Goal: Transaction & Acquisition: Purchase product/service

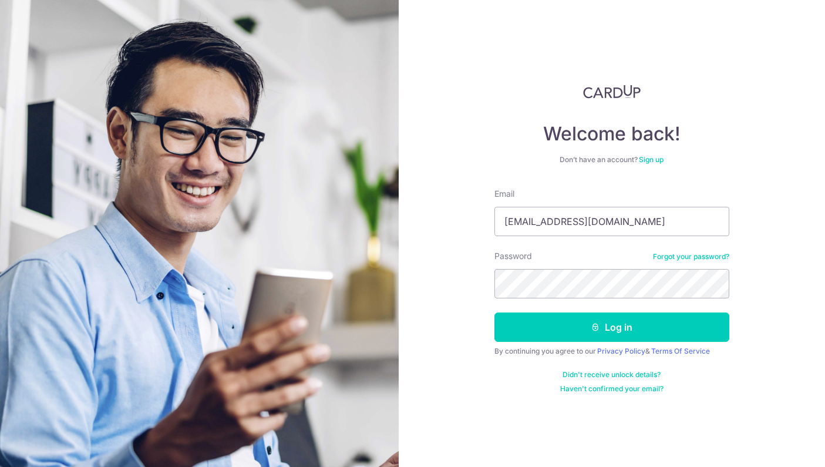
drag, startPoint x: 490, startPoint y: 217, endPoint x: 376, endPoint y: 213, distance: 114.0
click at [376, 213] on section "Welcome back! Don’t have an account? Sign up Email 201002715e@gmail.com Passwor…" at bounding box center [412, 233] width 825 height 467
type input "garyang@oadv.com.sg"
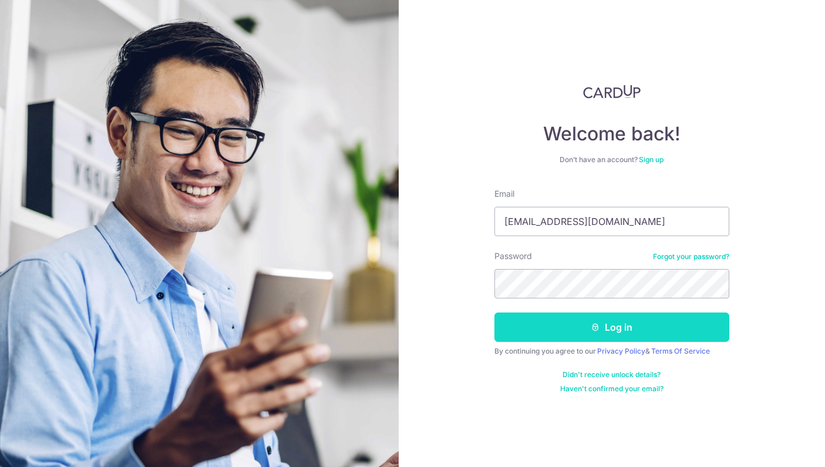
click at [582, 325] on button "Log in" at bounding box center [611, 326] width 235 height 29
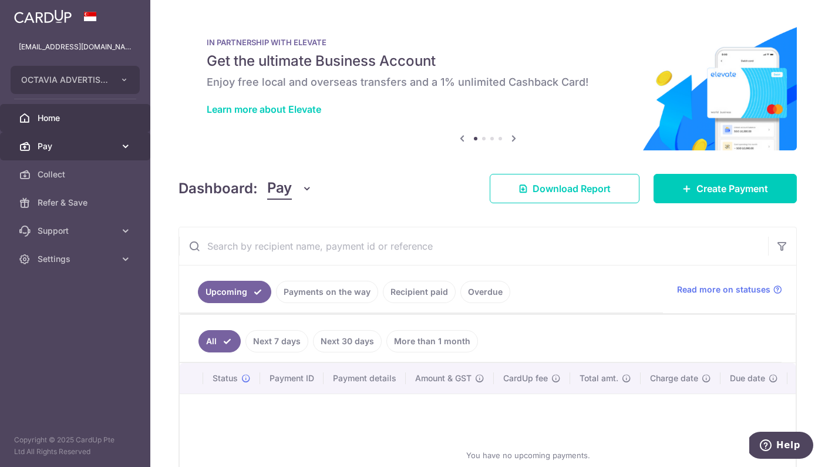
click at [77, 146] on span "Pay" at bounding box center [77, 146] width 78 height 12
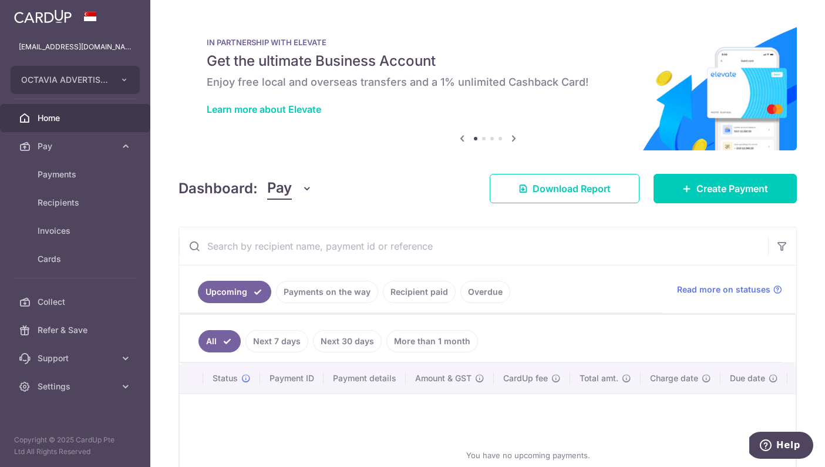
click at [333, 291] on link "Payments on the way" at bounding box center [327, 292] width 102 height 22
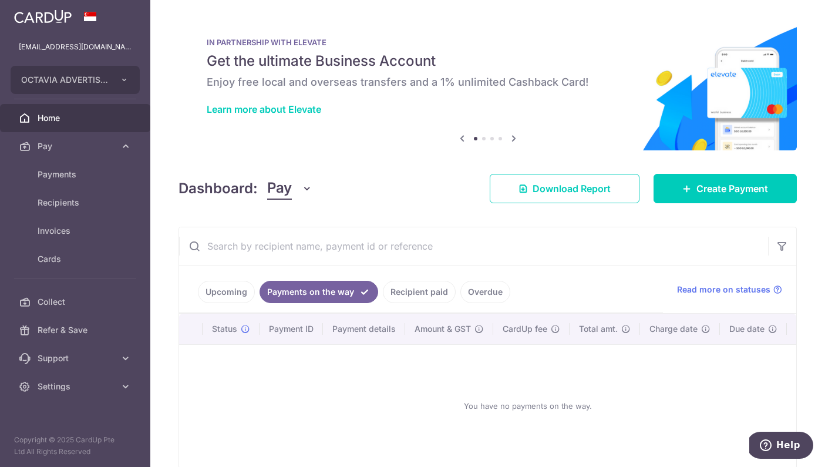
click at [420, 294] on link "Recipient paid" at bounding box center [419, 292] width 73 height 22
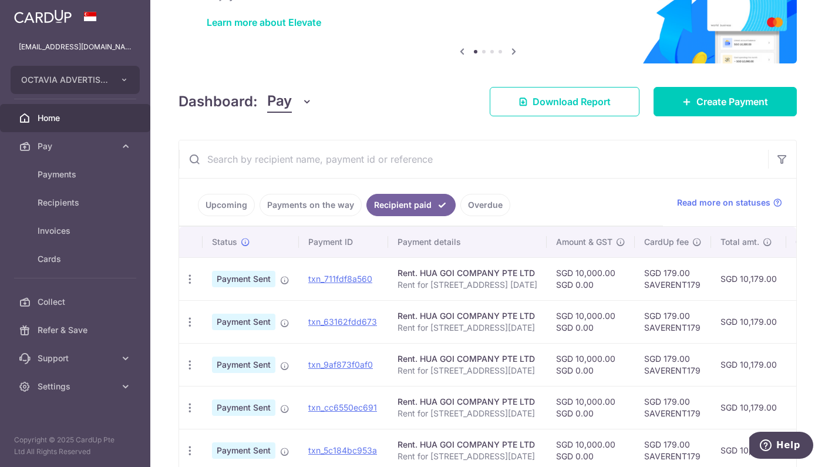
scroll to position [94, 0]
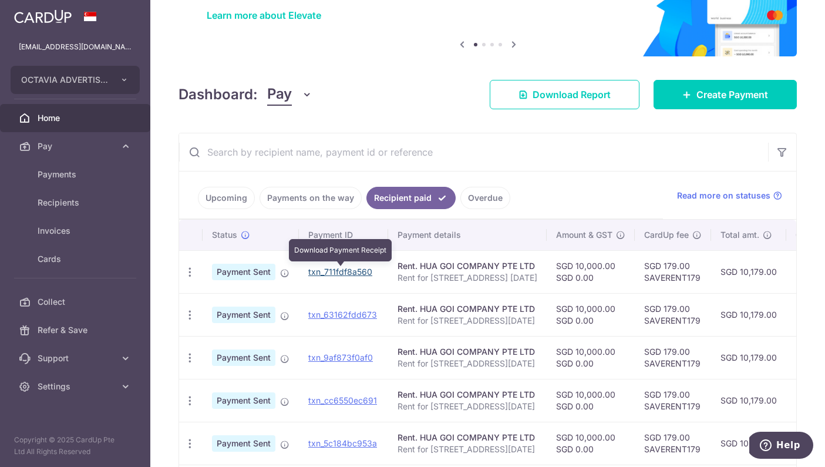
click at [358, 270] on link "txn_711fdf8a560" at bounding box center [340, 272] width 64 height 10
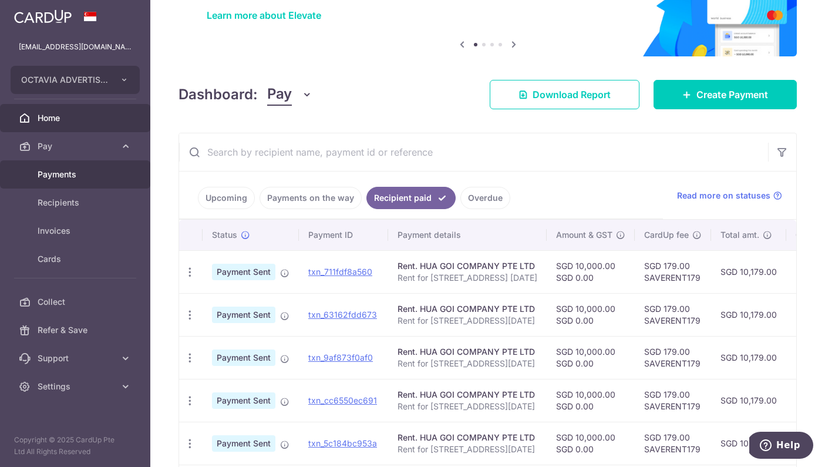
click at [72, 179] on span "Payments" at bounding box center [77, 175] width 78 height 12
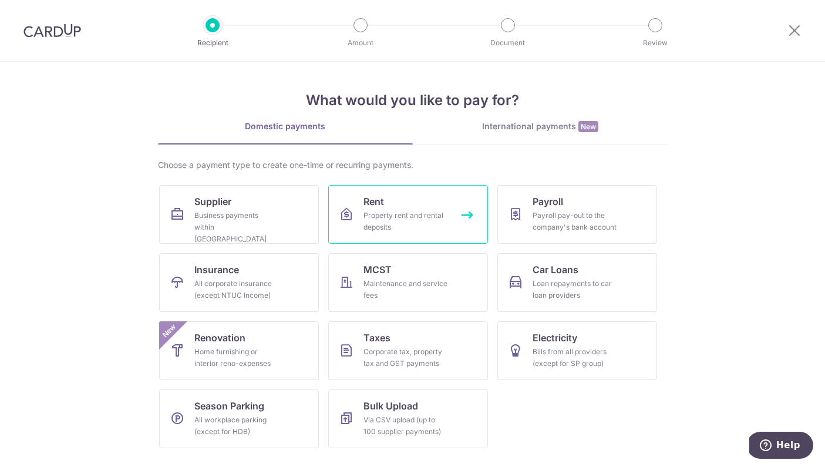
click at [380, 194] on span "Rent" at bounding box center [373, 201] width 21 height 14
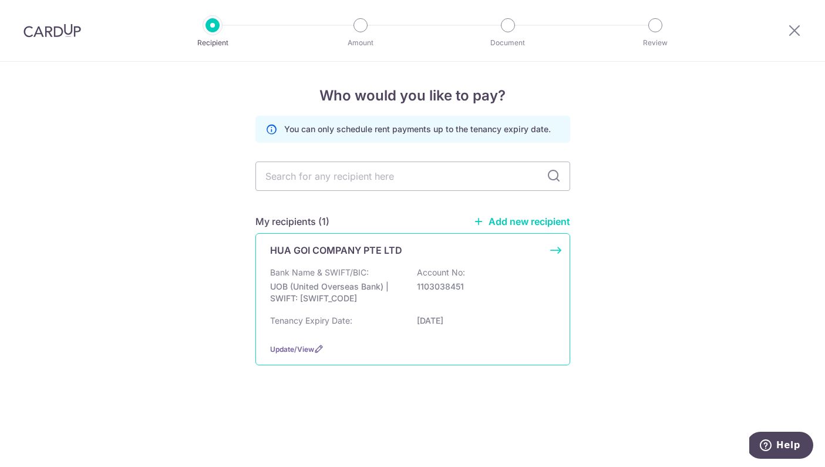
click at [343, 296] on p "UOB (United Overseas Bank) | SWIFT: [SWIFT_CODE]" at bounding box center [336, 292] width 132 height 23
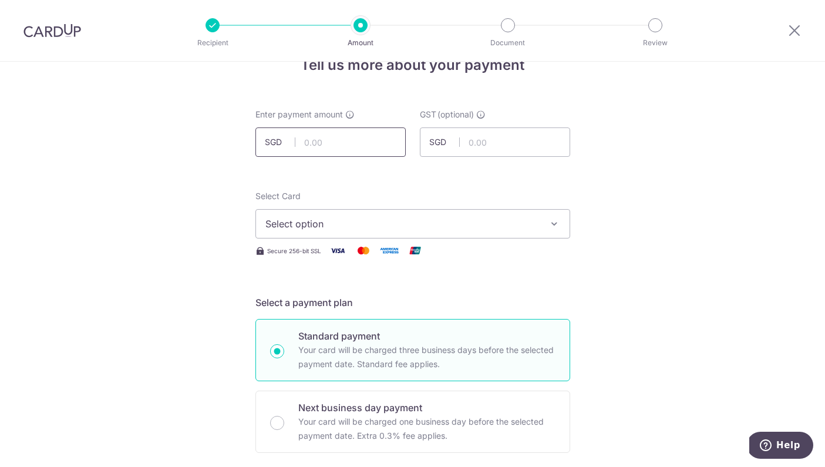
scroll to position [31, 0]
click at [350, 137] on input "text" at bounding box center [330, 141] width 150 height 29
type input "10,000.00"
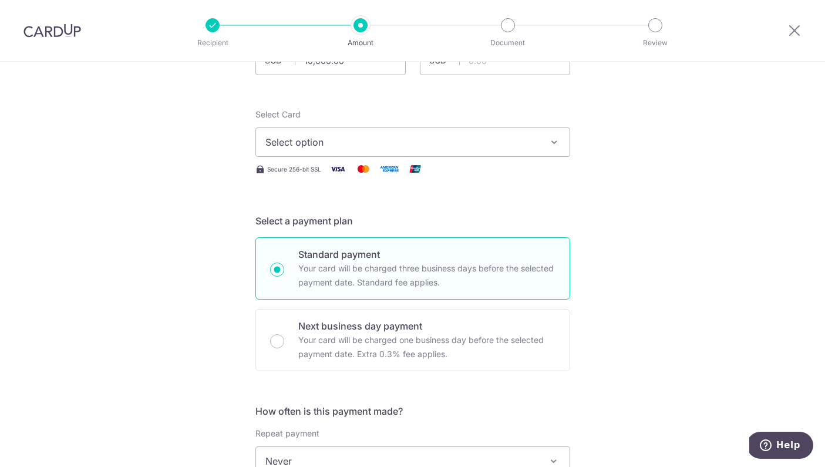
scroll to position [115, 0]
click at [352, 142] on span "Select option" at bounding box center [402, 140] width 274 height 14
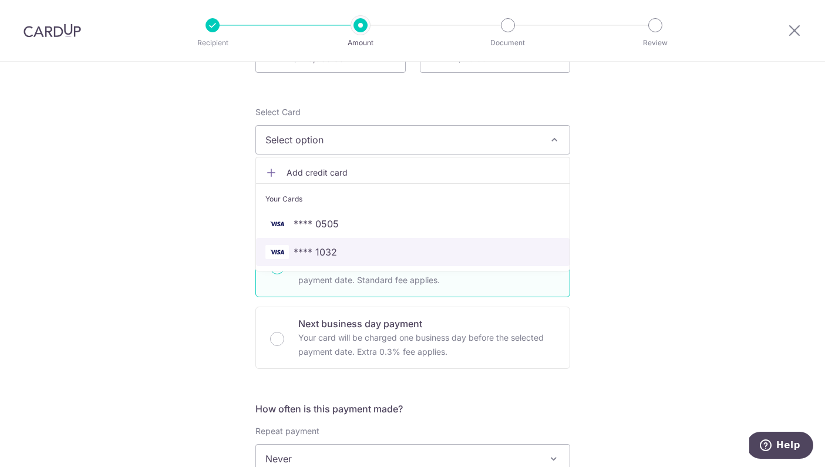
click at [324, 256] on span "**** 1032" at bounding box center [315, 252] width 43 height 14
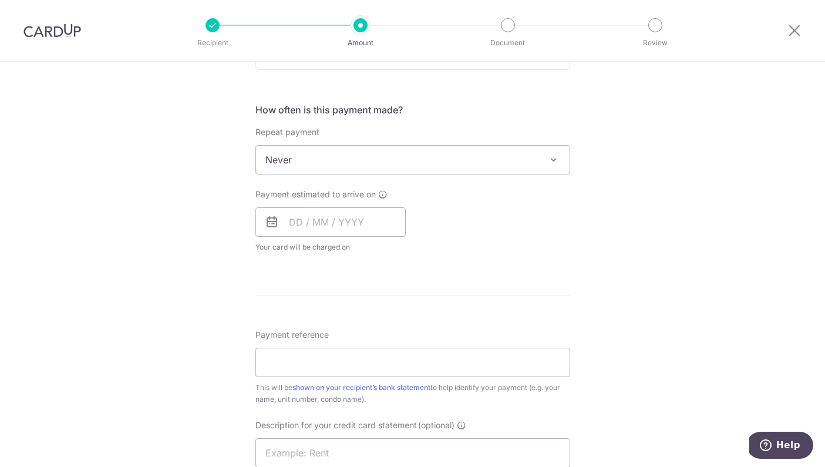
scroll to position [414, 0]
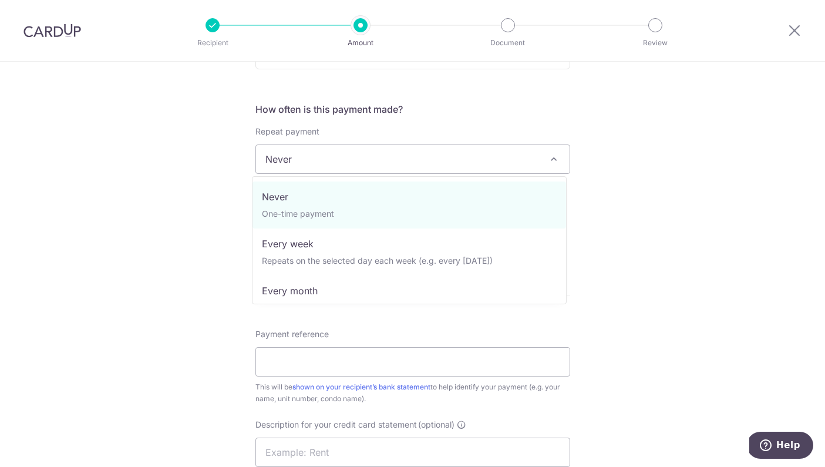
click at [379, 163] on span "Never" at bounding box center [413, 159] width 314 height 28
click at [641, 138] on div "Tell us more about your payment Enter payment amount SGD 10,000.00 10000.00 GST…" at bounding box center [412, 218] width 825 height 1141
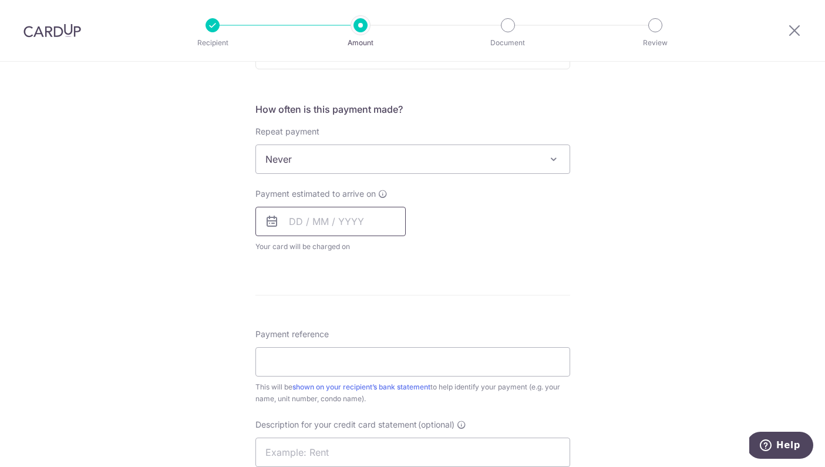
click at [301, 221] on input "text" at bounding box center [330, 221] width 150 height 29
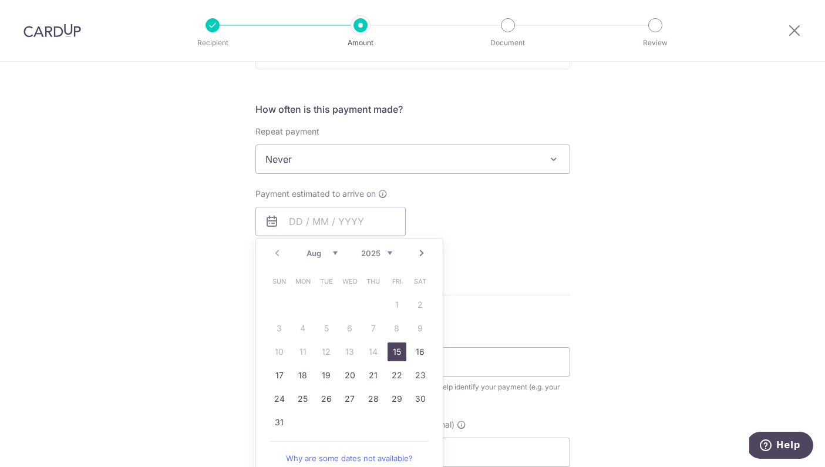
click at [393, 349] on link "15" at bounding box center [397, 351] width 19 height 19
type input "15/08/2025"
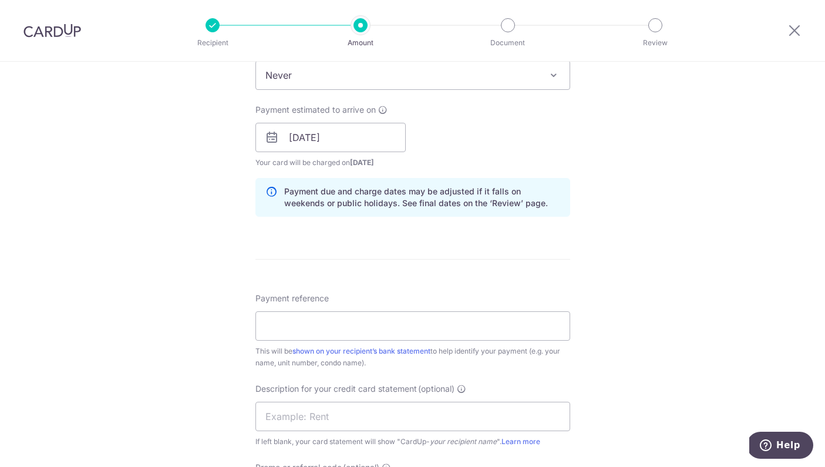
scroll to position [503, 0]
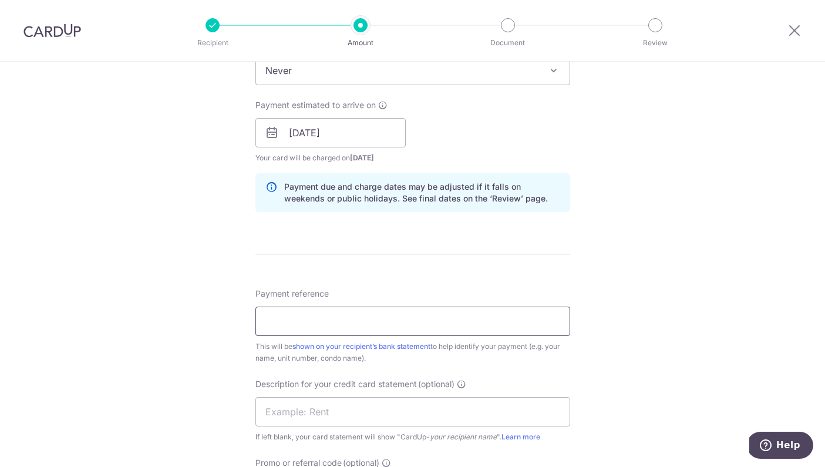
click at [402, 319] on input "Payment reference" at bounding box center [412, 321] width 315 height 29
click at [390, 323] on input "Rent for 172 Tagore Lane Feb 2025" at bounding box center [412, 321] width 315 height 29
type input "Rent for 172 Tagore Lane Aug 2025"
click at [654, 306] on div "Tell us more about your payment Enter payment amount SGD 10,000.00 10000.00 GST…" at bounding box center [412, 153] width 825 height 1189
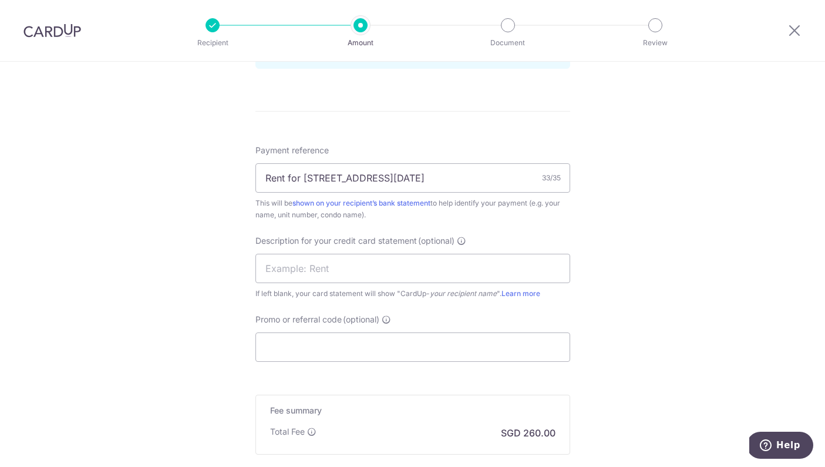
scroll to position [648, 0]
click at [342, 343] on input "Promo or referral code (optional)" at bounding box center [412, 345] width 315 height 29
click at [311, 346] on input "Promo or referral code (optional)" at bounding box center [412, 345] width 315 height 29
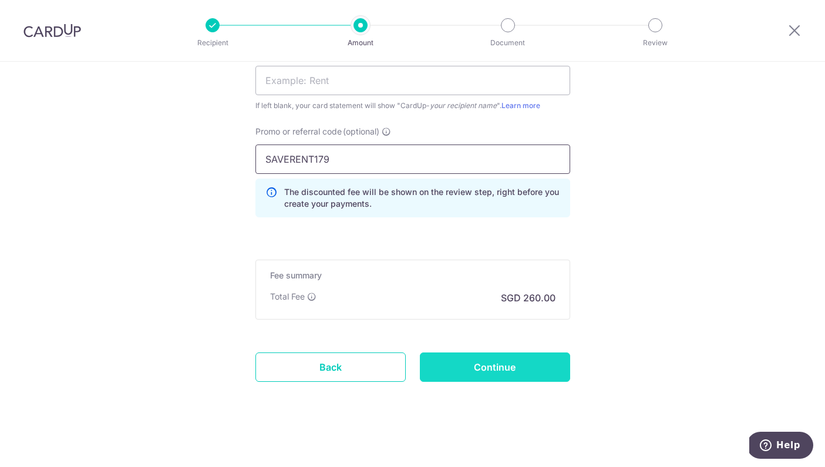
scroll to position [835, 0]
type input "SAVERENT179"
click at [501, 369] on input "Continue" at bounding box center [495, 365] width 150 height 29
type input "Create Schedule"
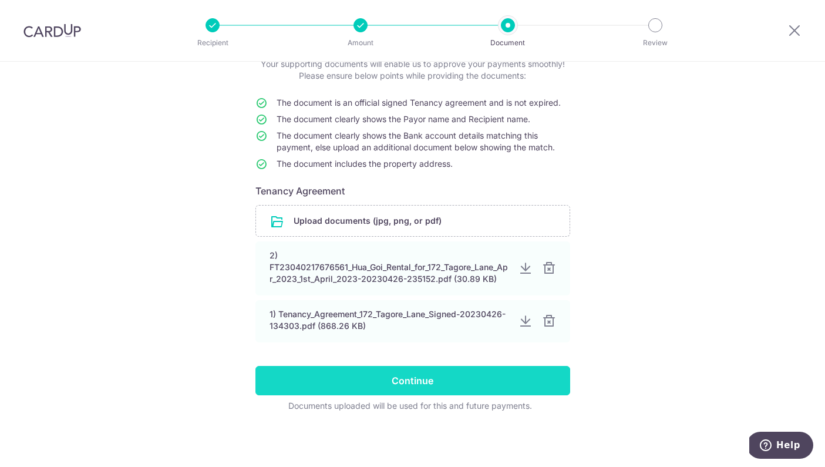
scroll to position [81, 0]
click at [368, 380] on input "Continue" at bounding box center [412, 380] width 315 height 29
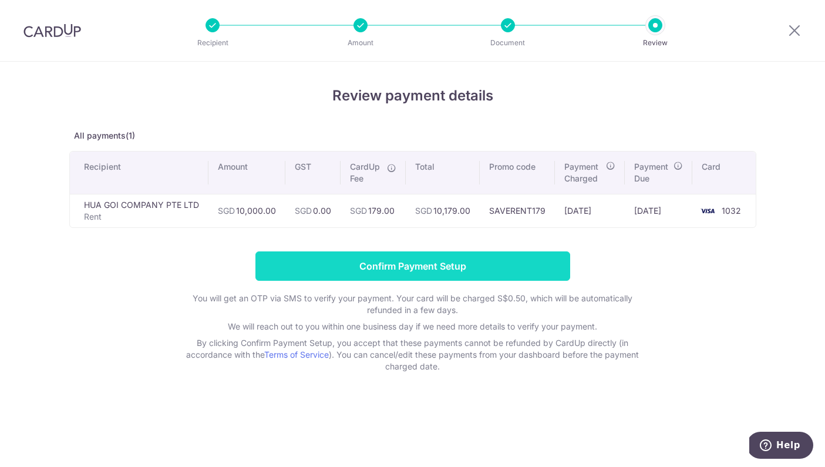
click at [407, 272] on input "Confirm Payment Setup" at bounding box center [412, 265] width 315 height 29
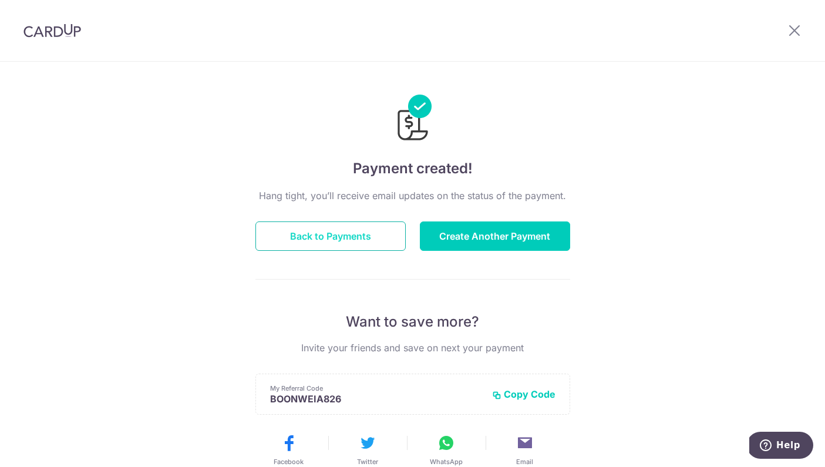
click at [337, 230] on button "Back to Payments" at bounding box center [330, 235] width 150 height 29
